Goal: Information Seeking & Learning: Learn about a topic

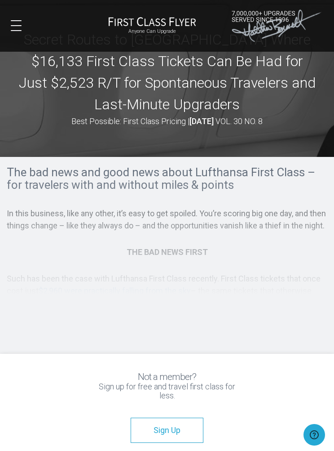
scroll to position [25, 0]
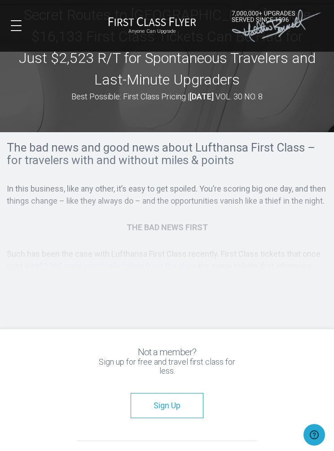
click at [21, 24] on button at bounding box center [16, 25] width 11 height 11
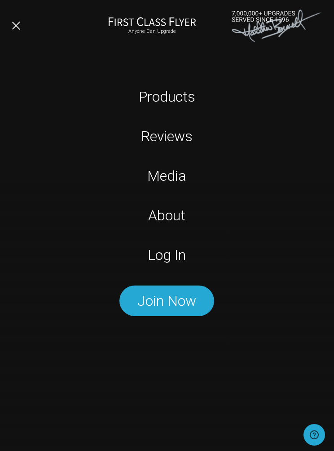
click at [173, 251] on link "Log In" at bounding box center [167, 255] width 209 height 18
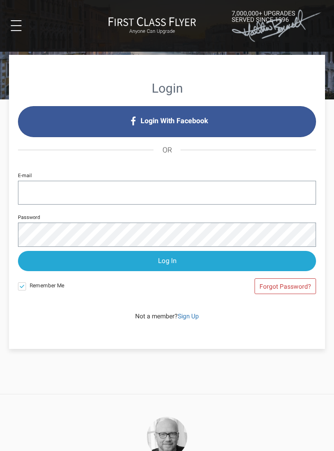
click at [34, 187] on input "E-mail" at bounding box center [167, 193] width 298 height 24
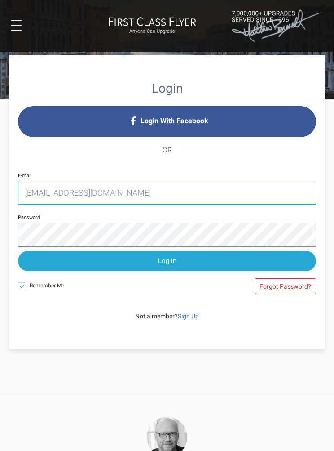
click at [56, 189] on input "rsbuccktrav@gmail.com" at bounding box center [167, 193] width 298 height 24
type input "rsbucktrav@gmail.com"
click at [168, 258] on input "Log In" at bounding box center [167, 261] width 298 height 20
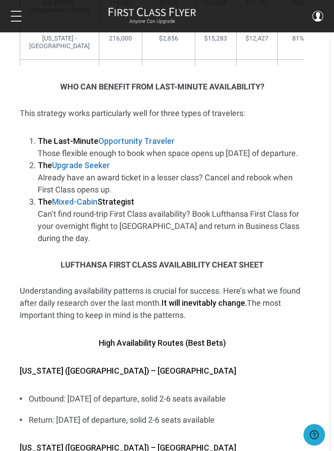
scroll to position [2841, 5]
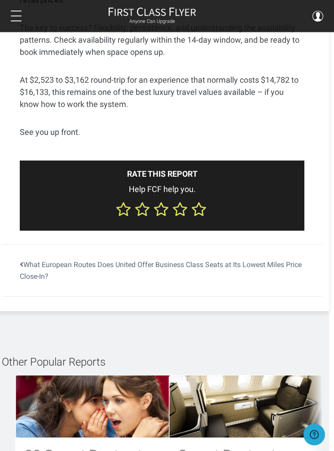
scroll to position [4250, 5]
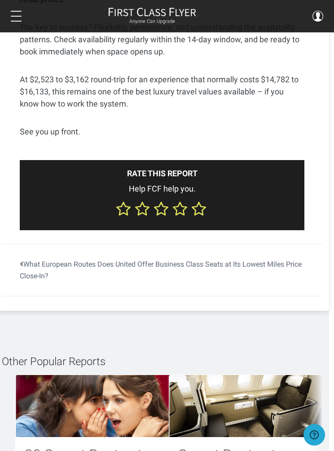
click at [27, 244] on link "What European Routes Does United Offer Business Class Seats at Its Lowest Miles…" at bounding box center [162, 270] width 321 height 52
click at [29, 244] on link "What European Routes Does United Offer Business Class Seats at Its Lowest Miles…" at bounding box center [162, 270] width 321 height 52
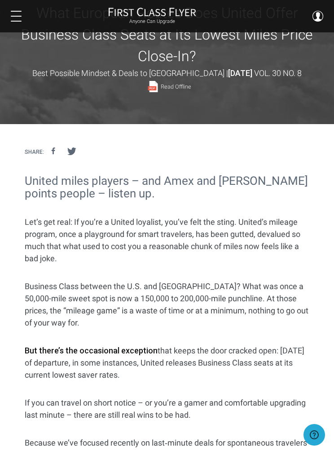
scroll to position [27, 0]
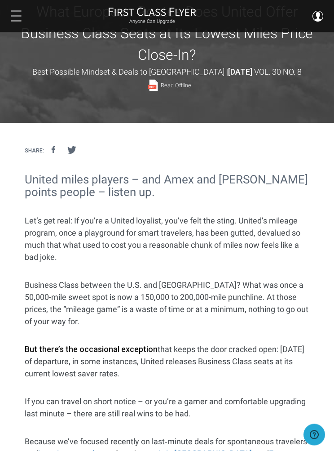
click at [240, 396] on p "If you can travel on short notice – or you’re a gamer and comfortable upgrading…" at bounding box center [167, 408] width 285 height 24
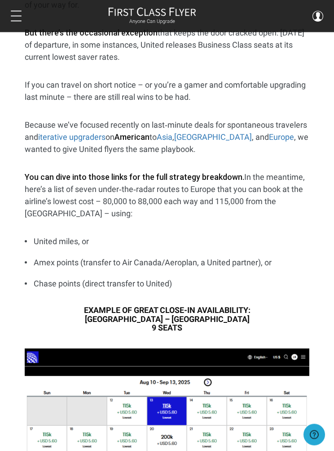
scroll to position [344, 0]
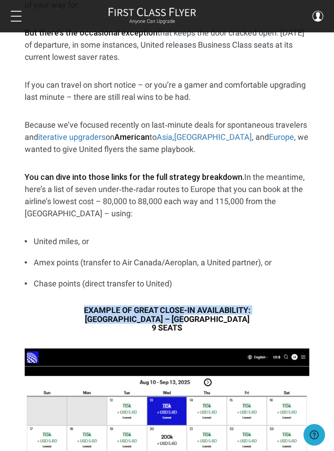
click at [305, 235] on li "United miles, or" at bounding box center [167, 241] width 285 height 12
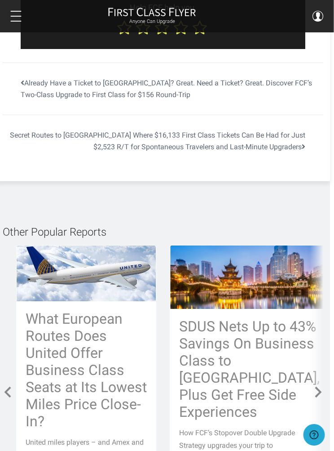
scroll to position [2095, 4]
click at [245, 318] on h3 "SDUS Nets Up to 43% Savings On Business Class to [GEOGRAPHIC_DATA], Plus Get Fr…" at bounding box center [249, 369] width 141 height 102
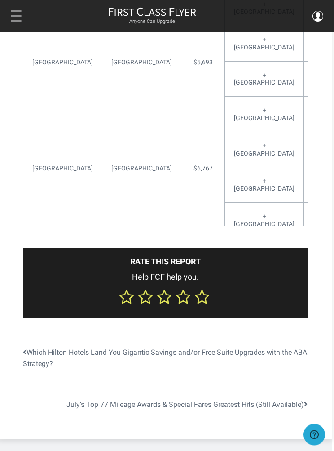
scroll to position [3878, 2]
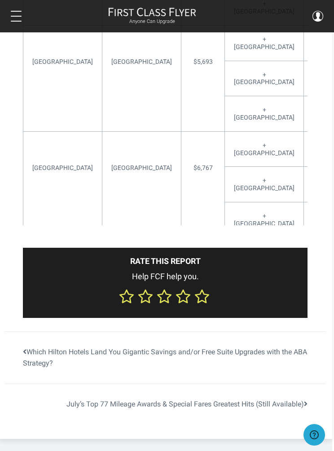
click at [302, 384] on link "July’s Top 77 Mileage Awards & Special Fares Greatest Hits (Still Available)" at bounding box center [165, 404] width 321 height 40
click at [298, 384] on link "July’s Top 77 Mileage Awards & Special Fares Greatest Hits (Still Available)" at bounding box center [165, 404] width 321 height 40
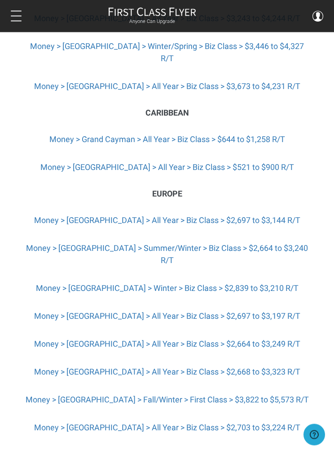
scroll to position [1773, 0]
click at [184, 215] on link "Money > [GEOGRAPHIC_DATA] > All Year > Biz Class > $2,697 to $3,144 R/T" at bounding box center [167, 219] width 267 height 9
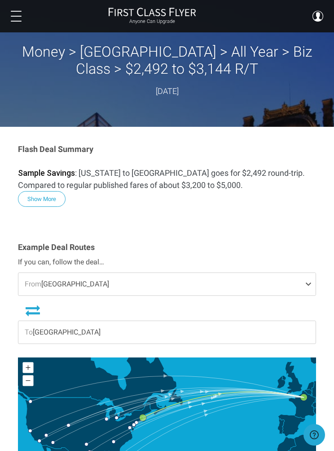
click at [45, 196] on button "Show More" at bounding box center [42, 199] width 48 height 16
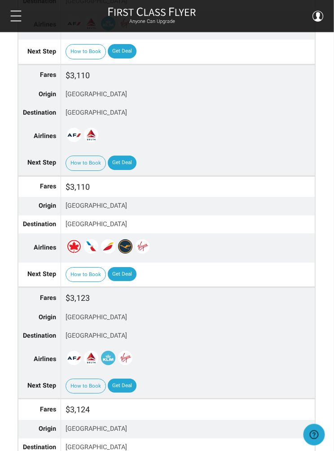
scroll to position [2751, 0]
click at [123, 378] on link "Get Deal" at bounding box center [122, 385] width 29 height 14
